Goal: Information Seeking & Learning: Learn about a topic

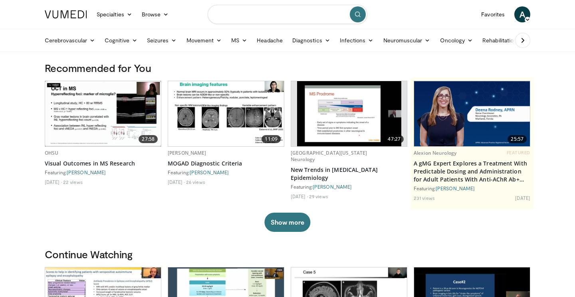
click at [276, 22] on input "Search topics, interventions" at bounding box center [288, 14] width 160 height 19
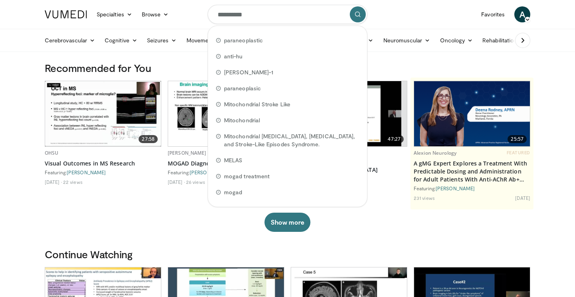
type input "**********"
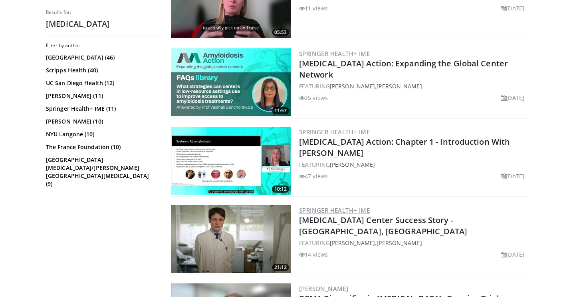
scroll to position [278, 0]
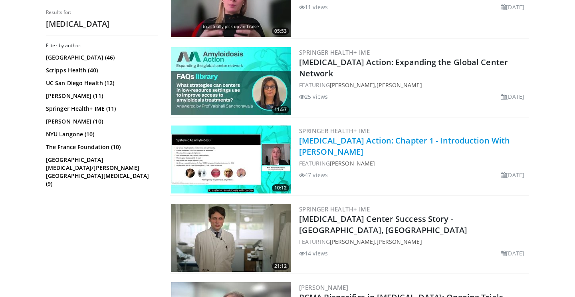
click at [334, 143] on link "[MEDICAL_DATA] Action: Chapter 1 - Introduction With [PERSON_NAME]" at bounding box center [404, 146] width 211 height 22
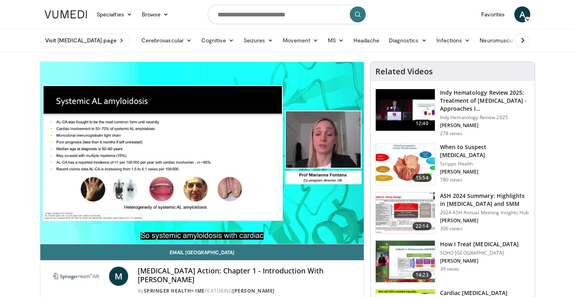
click at [202, 153] on span "Video Player" at bounding box center [202, 153] width 0 height 0
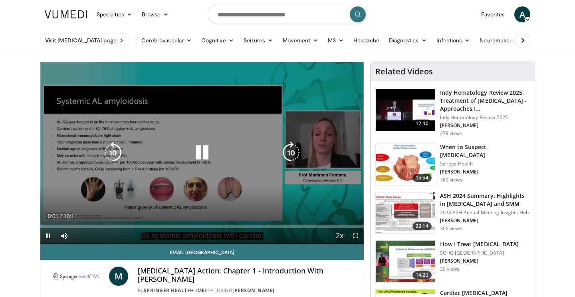
click at [290, 159] on icon "Video Player" at bounding box center [291, 152] width 22 height 22
click at [292, 157] on icon "Video Player" at bounding box center [291, 152] width 22 height 22
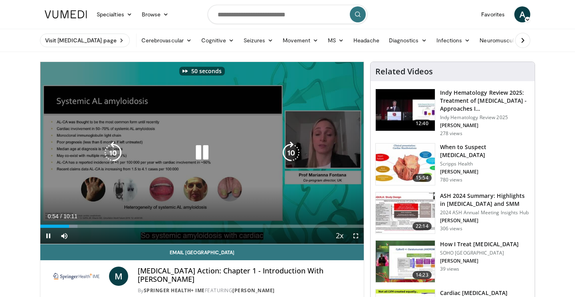
click at [292, 157] on icon "Video Player" at bounding box center [291, 152] width 22 height 22
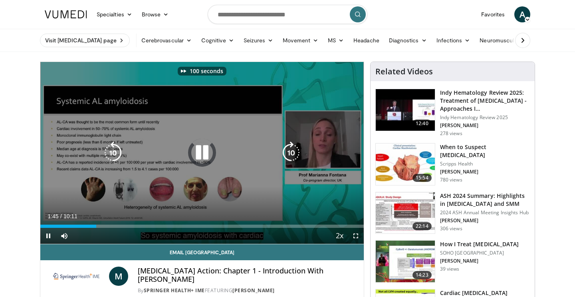
click at [292, 157] on icon "Video Player" at bounding box center [291, 152] width 22 height 22
click at [292, 156] on icon "Video Player" at bounding box center [291, 152] width 22 height 22
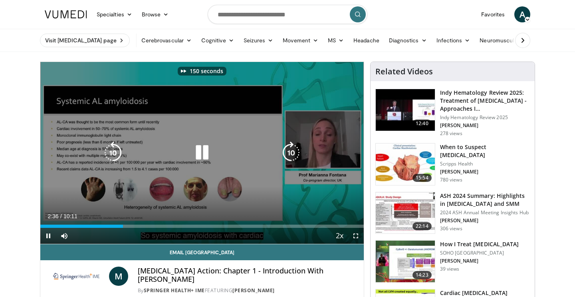
click at [292, 152] on icon "Video Player" at bounding box center [291, 152] width 22 height 22
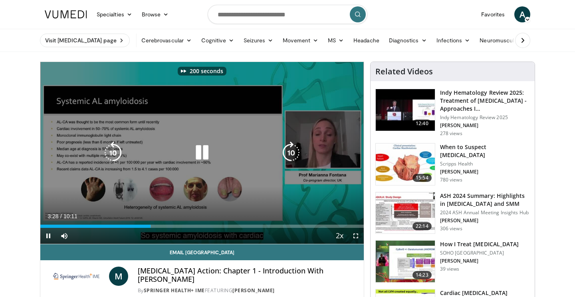
click at [292, 152] on icon "Video Player" at bounding box center [291, 152] width 22 height 22
click at [105, 148] on icon "Video Player" at bounding box center [113, 152] width 22 height 22
click at [203, 150] on icon "Video Player" at bounding box center [202, 152] width 22 height 22
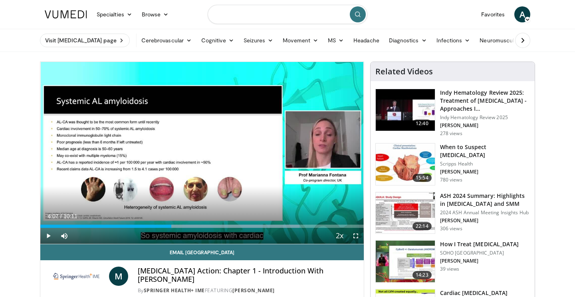
click at [284, 22] on input "Search topics, interventions" at bounding box center [288, 14] width 160 height 19
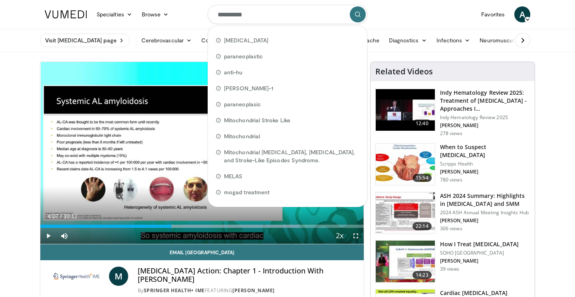
type input "**********"
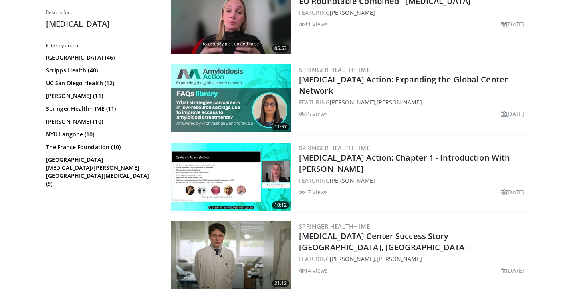
scroll to position [255, 0]
